Goal: Ask a question

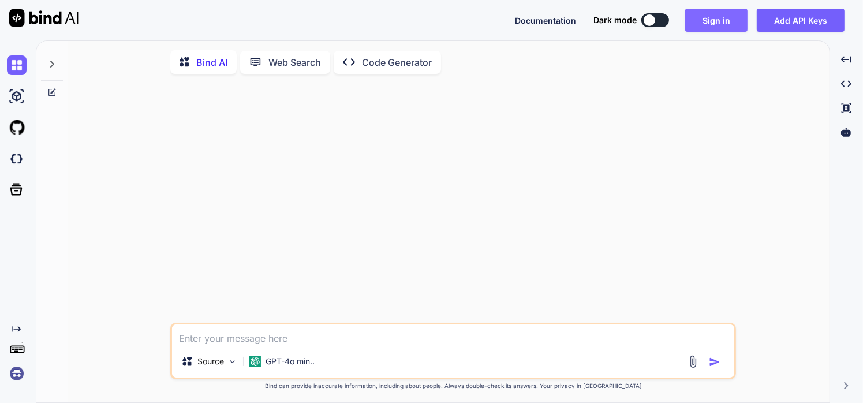
click at [715, 18] on button "Sign in" at bounding box center [717, 20] width 62 height 23
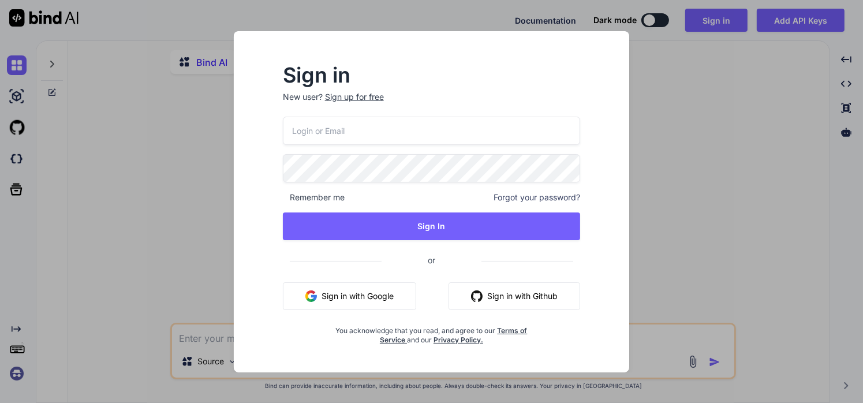
click at [337, 299] on button "Sign in with Google" at bounding box center [349, 296] width 133 height 28
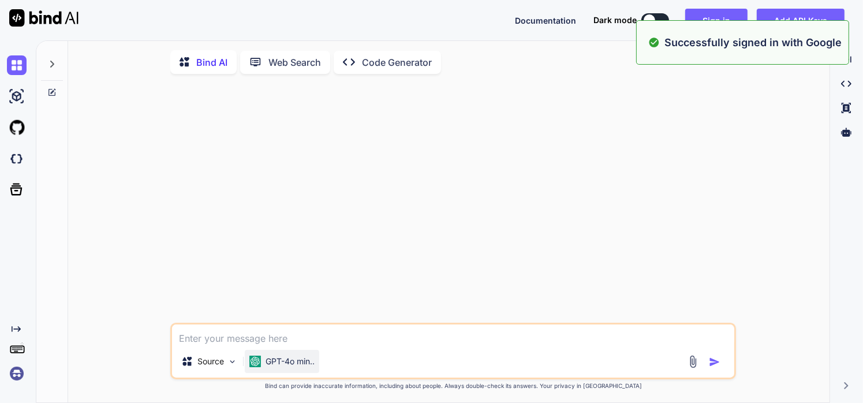
click at [280, 363] on p "GPT-4o min.." at bounding box center [290, 362] width 49 height 12
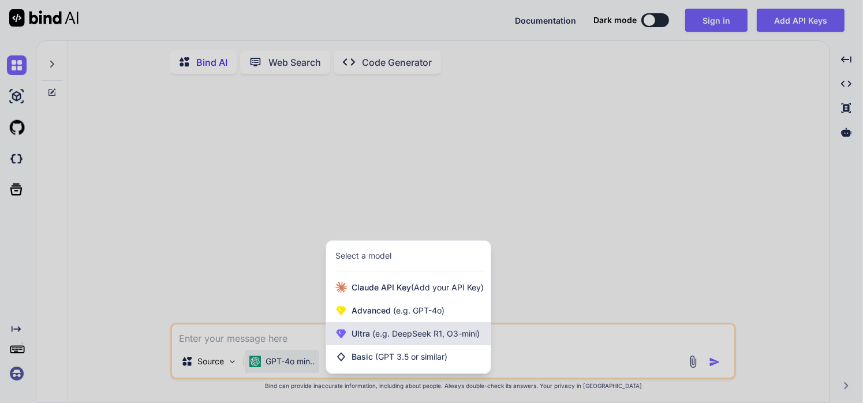
click at [389, 337] on span "(e.g. DeepSeek R1, O3-mini)" at bounding box center [425, 334] width 110 height 10
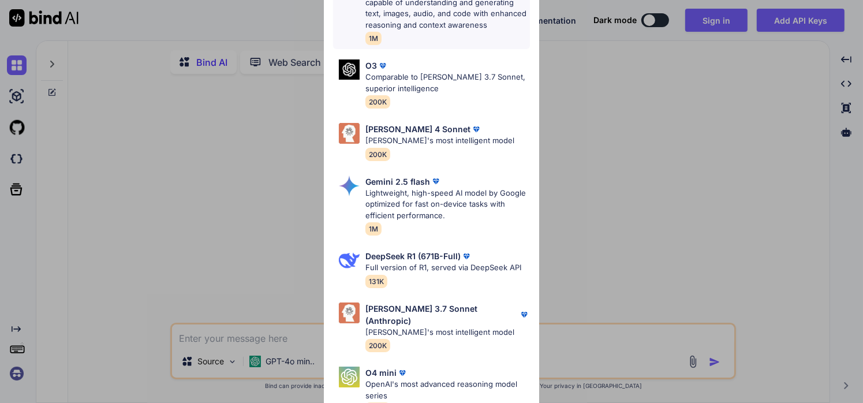
scroll to position [73, 0]
click at [420, 143] on p "[PERSON_NAME]'s most intelligent model" at bounding box center [440, 142] width 149 height 12
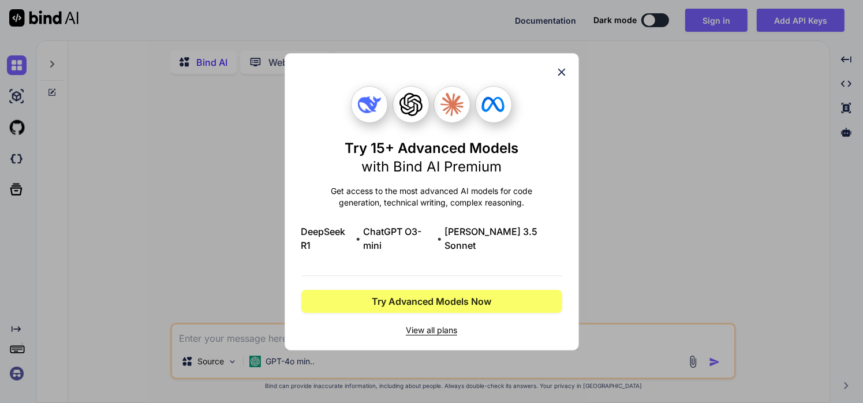
scroll to position [0, 0]
click at [561, 79] on icon at bounding box center [562, 72] width 13 height 13
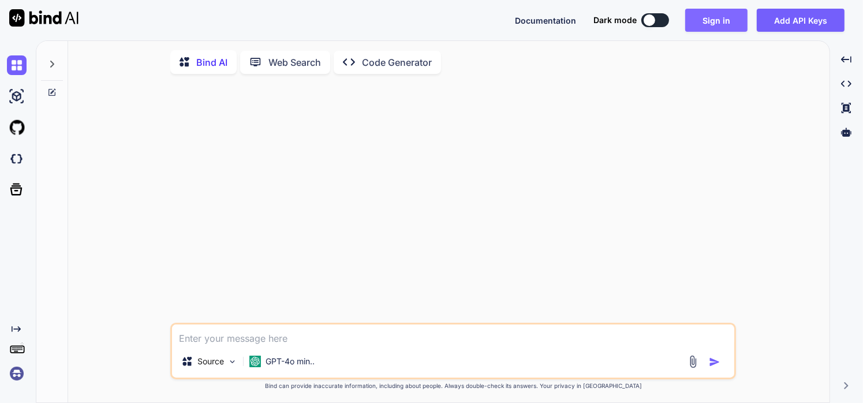
click at [713, 19] on button "Sign in" at bounding box center [717, 20] width 62 height 23
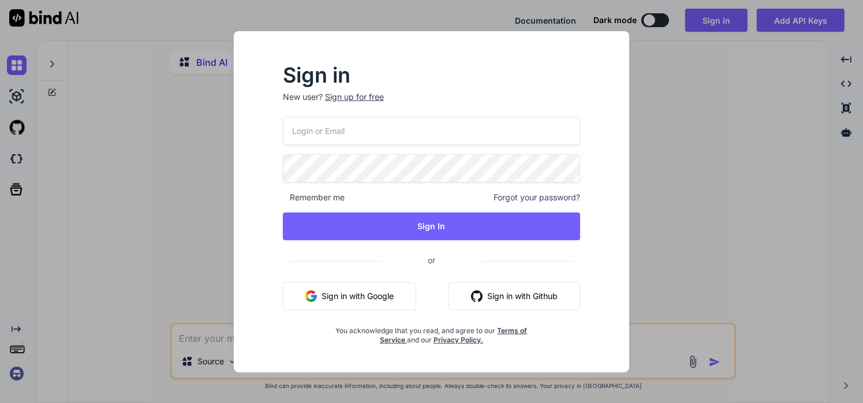
click at [335, 298] on button "Sign in with Google" at bounding box center [349, 296] width 133 height 28
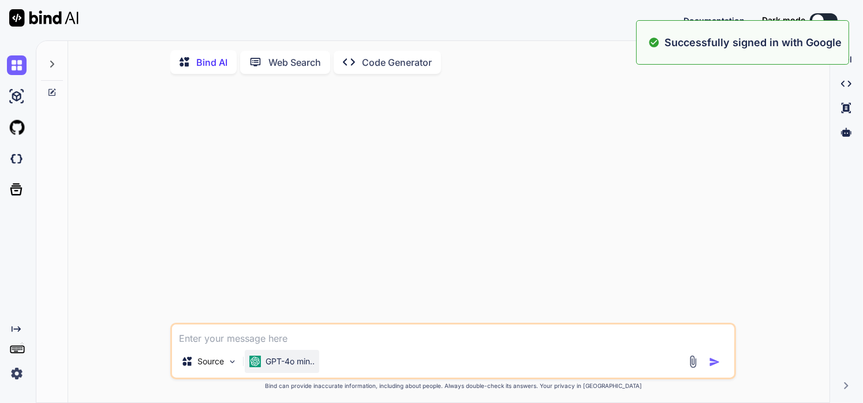
click at [263, 366] on div "GPT-4o min.." at bounding box center [282, 362] width 65 height 12
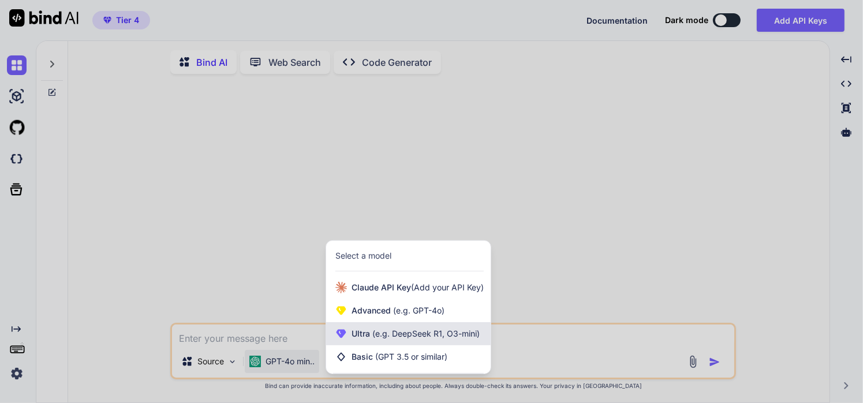
click at [356, 335] on span "Ultra (e.g. DeepSeek R1, O3-mini)" at bounding box center [416, 334] width 128 height 12
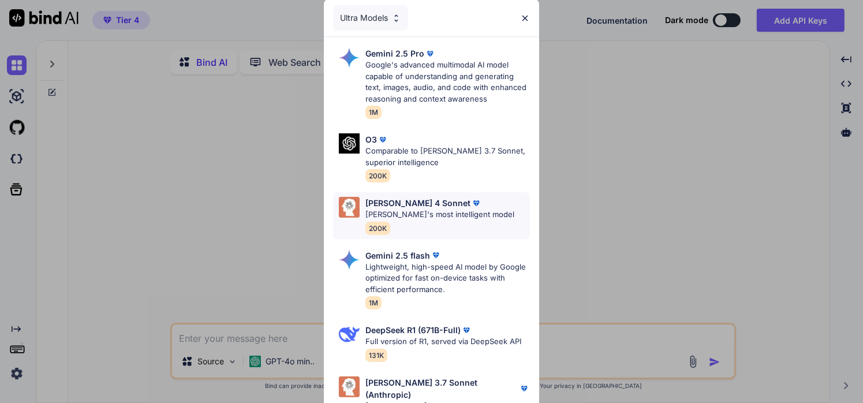
click at [411, 219] on p "[PERSON_NAME]'s most intelligent model" at bounding box center [440, 215] width 149 height 12
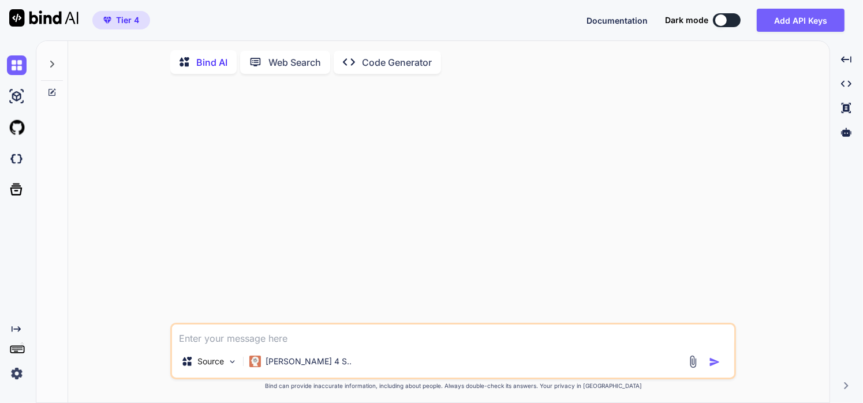
click at [302, 345] on textarea at bounding box center [453, 335] width 563 height 21
type textarea "will this be good for fat loss ?"
click at [654, 345] on textarea "will this be good for fat loss ?" at bounding box center [453, 335] width 563 height 21
click at [691, 364] on img at bounding box center [693, 361] width 13 height 13
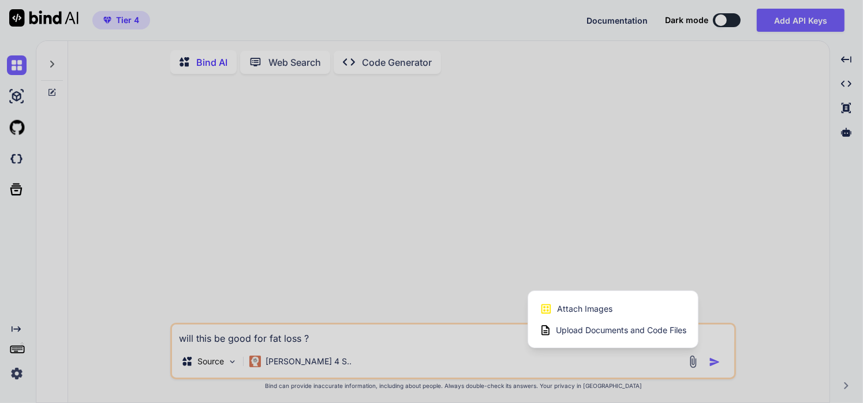
click at [630, 316] on div "Attach Images Image attachments are only supported in [PERSON_NAME] and Gemini …" at bounding box center [613, 309] width 147 height 22
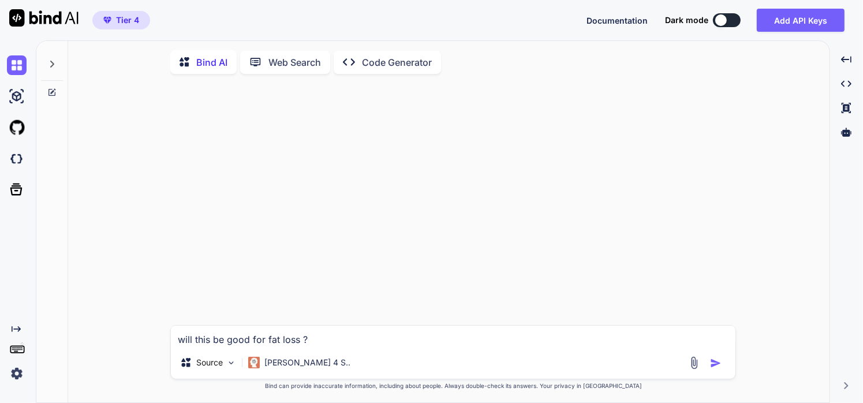
type input "C:\fakepath\Screenshot [DATE] 210507.png"
click at [300, 291] on textarea "will this be good for fat loss ?" at bounding box center [453, 287] width 565 height 21
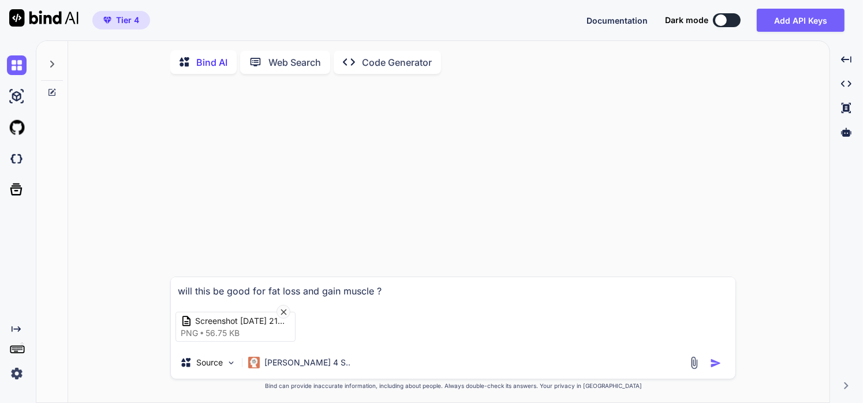
type textarea "will this be good for fat loss and gain muscle ?"
click at [717, 373] on div "Source [PERSON_NAME] 4 S.." at bounding box center [453, 365] width 565 height 28
click at [717, 369] on img "button" at bounding box center [716, 364] width 12 height 12
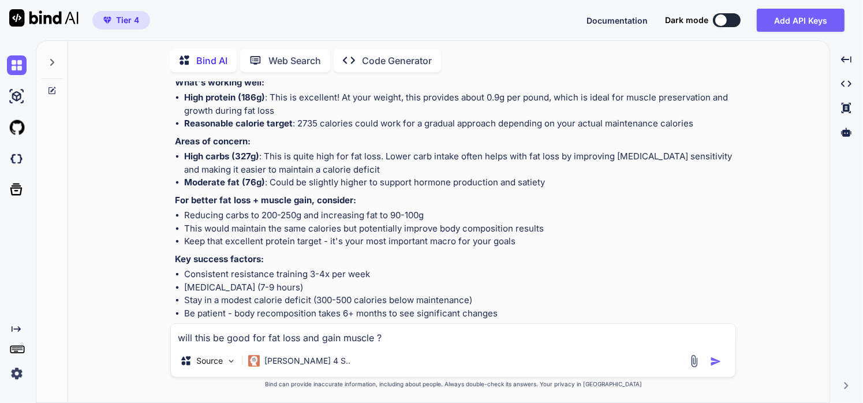
scroll to position [180, 0]
